Goal: Task Accomplishment & Management: Manage account settings

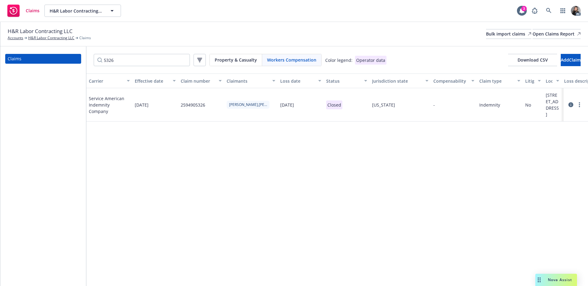
click at [267, 61] on span "Workers Compensation" at bounding box center [291, 60] width 49 height 6
click at [232, 60] on span "Property & Casualty" at bounding box center [236, 60] width 42 height 6
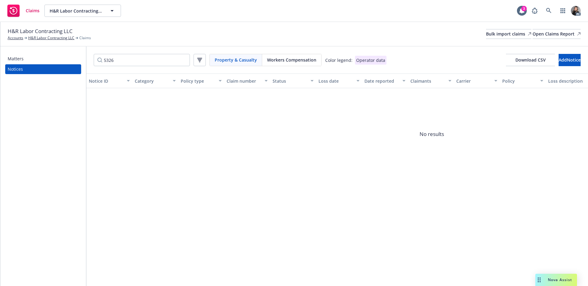
click at [281, 59] on span "Workers Compensation" at bounding box center [291, 60] width 49 height 6
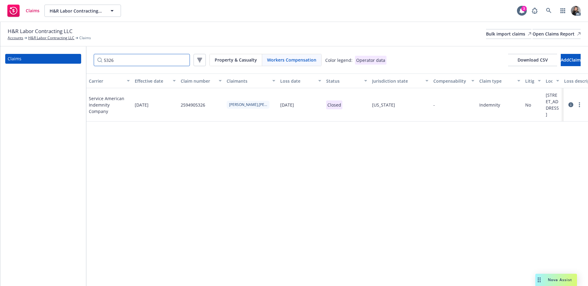
click at [150, 62] on input "5326" at bounding box center [142, 60] width 96 height 12
type input "5"
type input "4785"
click at [570, 107] on icon at bounding box center [571, 104] width 5 height 5
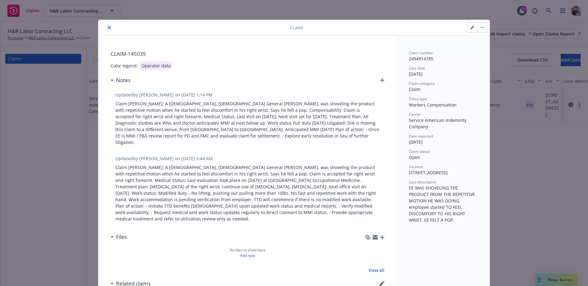
click at [468, 28] on button "button" at bounding box center [473, 28] width 10 height 10
type textarea "x"
select select "CLAIM"
select select "STRAIN_OR_INJURY_BY"
select select "REPETITIVE_MOTION"
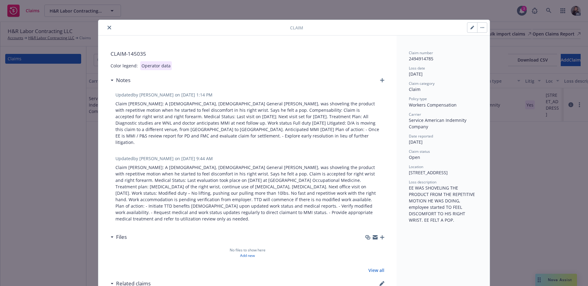
select select "open"
select select "UPPER_EXTREMITIES"
select select "WRIST"
select select "ACCEPTED"
select select "CA"
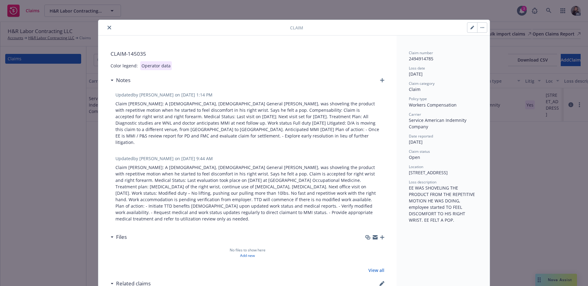
select select "WORKERS_COMP"
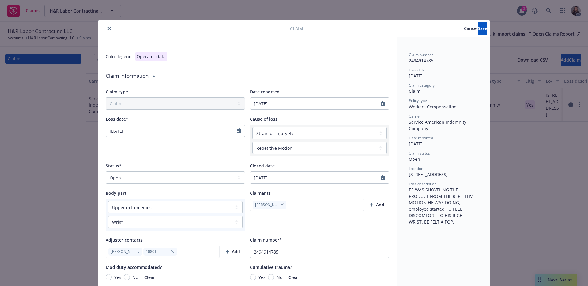
type textarea "x"
click at [181, 172] on select "Select a status Closed Open" at bounding box center [175, 178] width 139 height 12
select select "closed"
click at [106, 172] on select "Select a status Closed Open" at bounding box center [175, 178] width 139 height 12
type textarea "x"
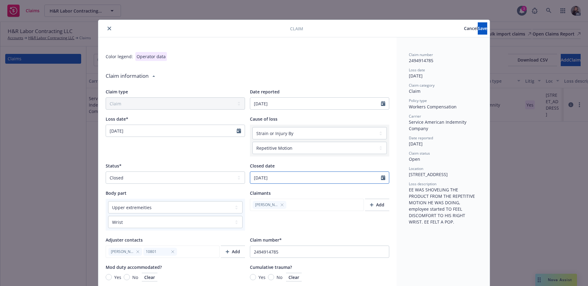
select select "12"
click at [276, 176] on input "[DATE]" at bounding box center [315, 178] width 131 height 12
drag, startPoint x: 295, startPoint y: 180, endPoint x: 243, endPoint y: 179, distance: 52.1
click at [243, 179] on div "Status* Select a status Closed Open Closed date [DATE] January February March A…" at bounding box center [248, 173] width 284 height 21
type input "[DATE]"
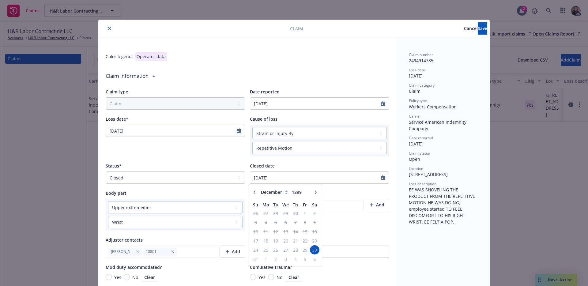
type textarea "x"
click at [478, 28] on span "Save" at bounding box center [482, 28] width 9 height 6
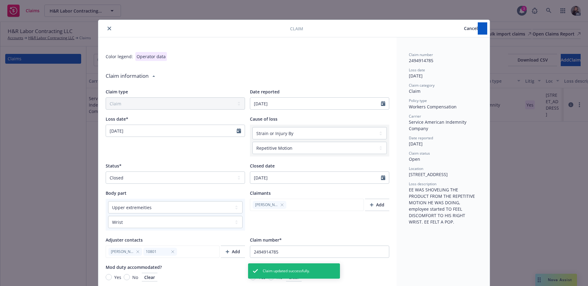
type textarea "x"
